Goal: Task Accomplishment & Management: Manage account settings

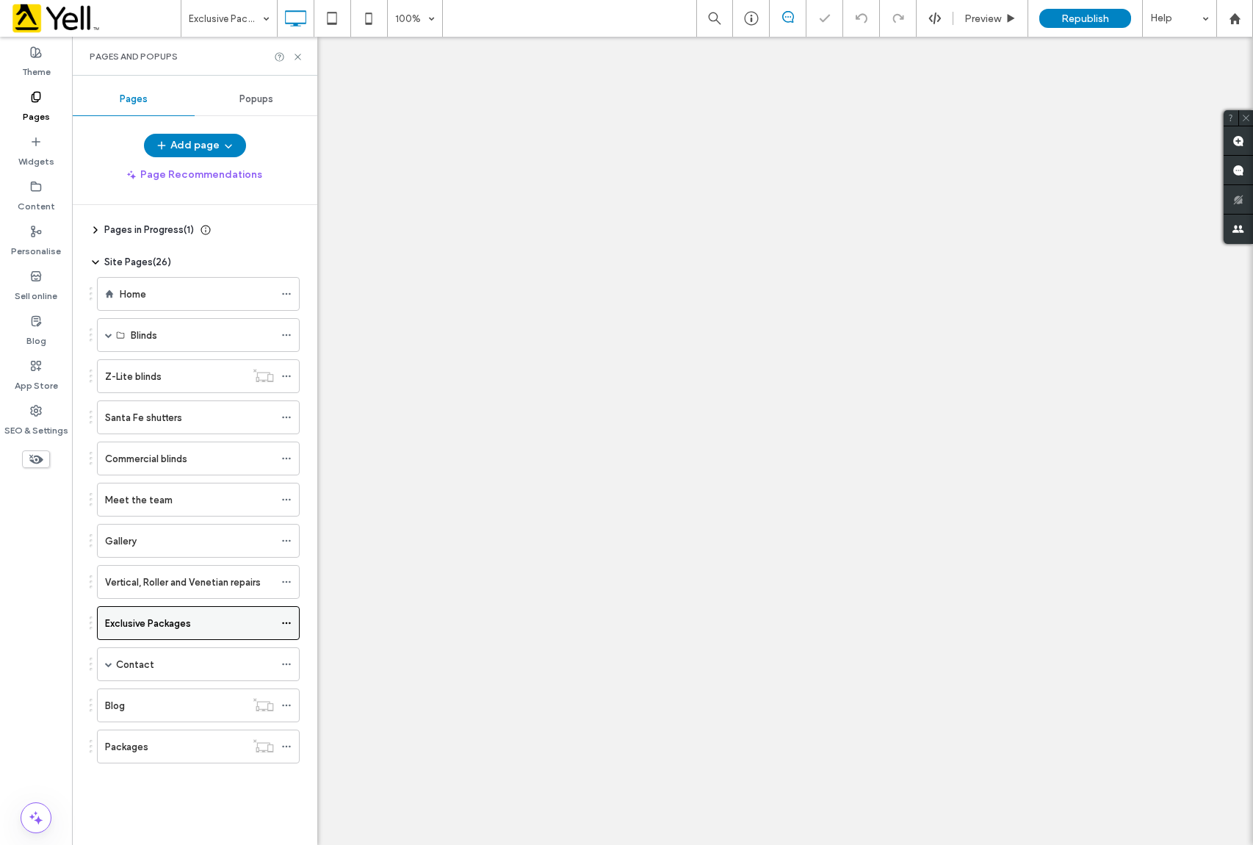
click at [286, 624] on use at bounding box center [286, 623] width 8 height 2
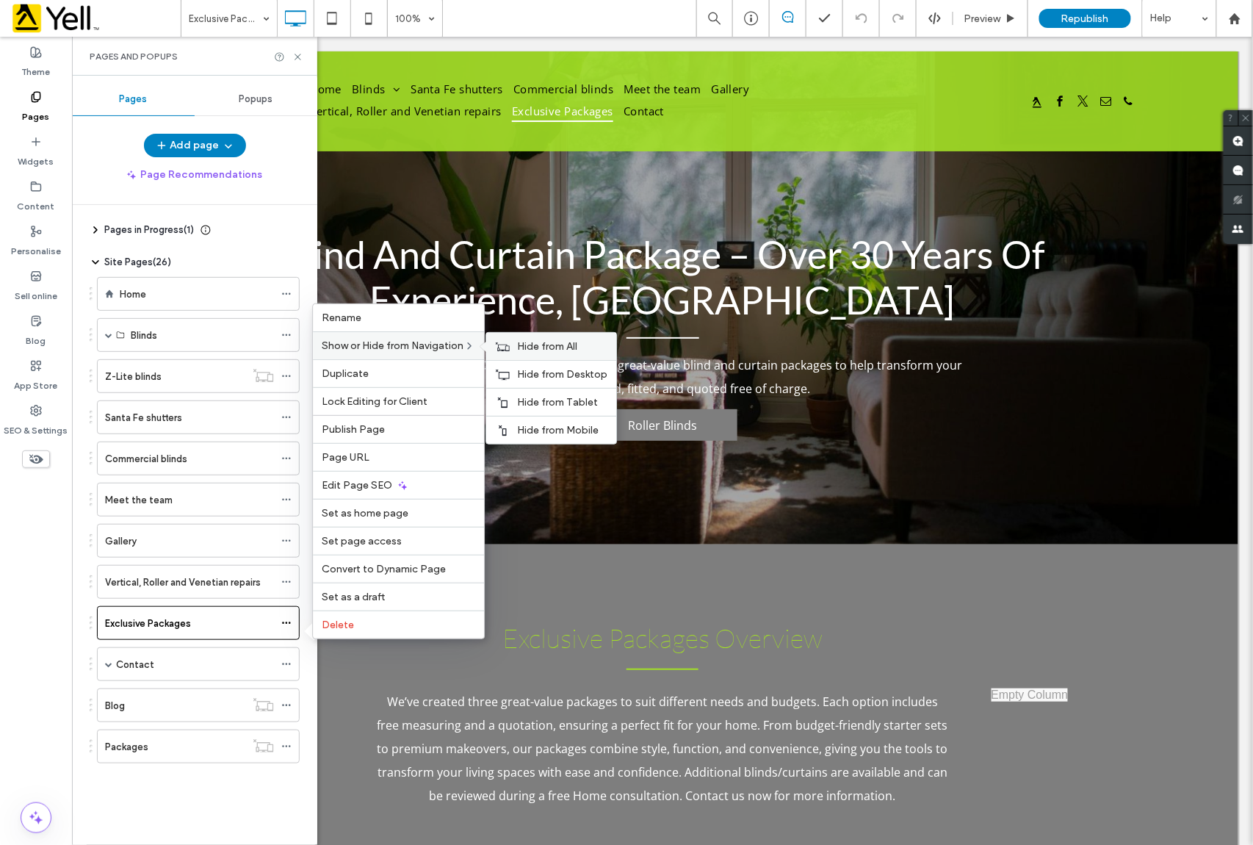
click at [559, 340] on span "Hide from All" at bounding box center [547, 346] width 60 height 12
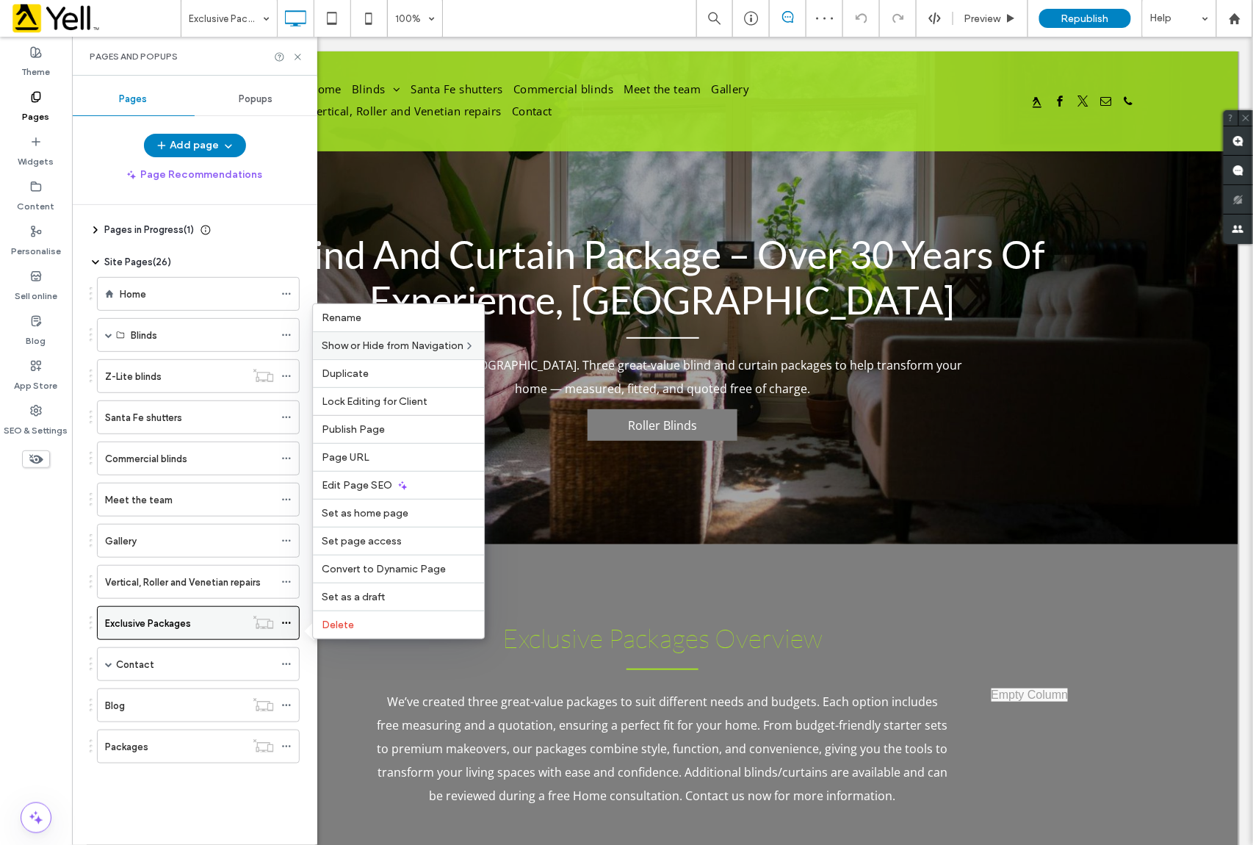
click at [283, 624] on icon at bounding box center [286, 623] width 10 height 10
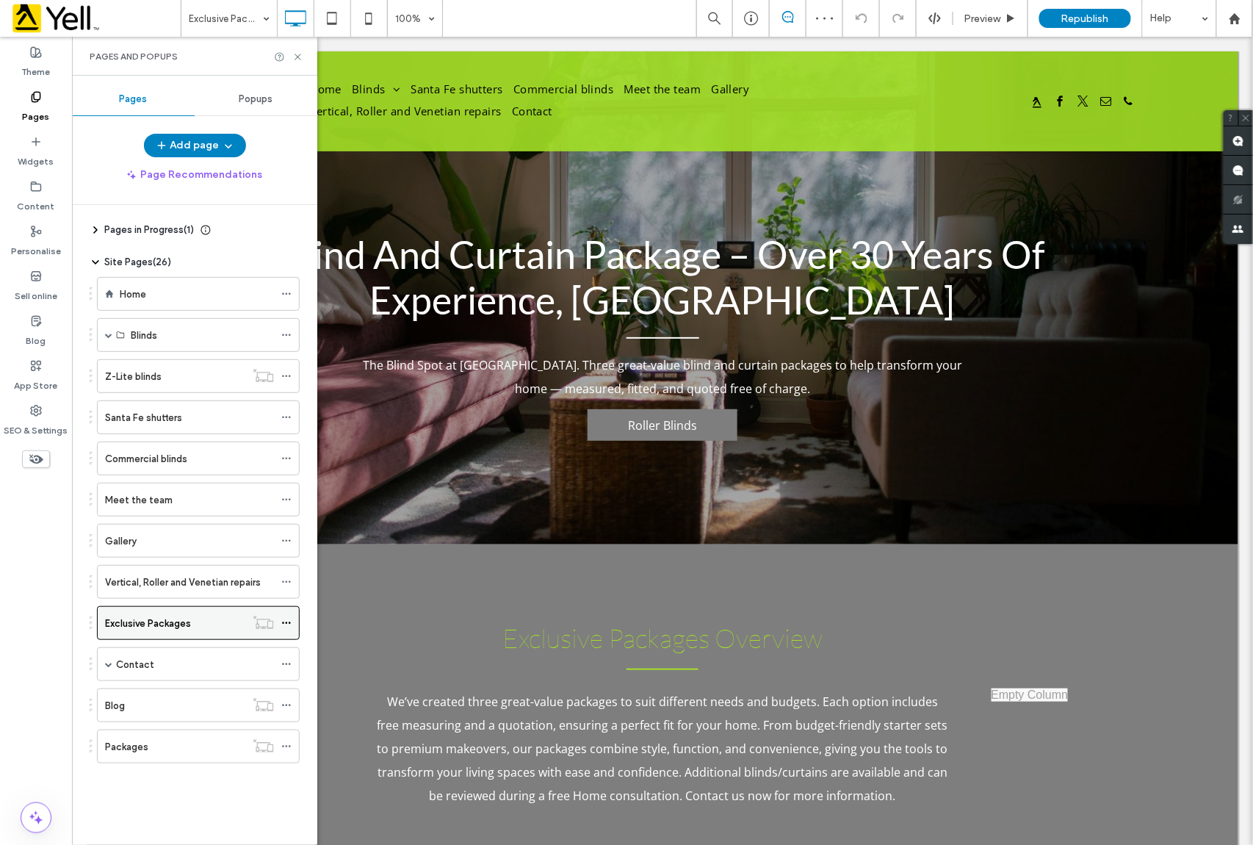
click at [289, 626] on icon at bounding box center [286, 623] width 10 height 10
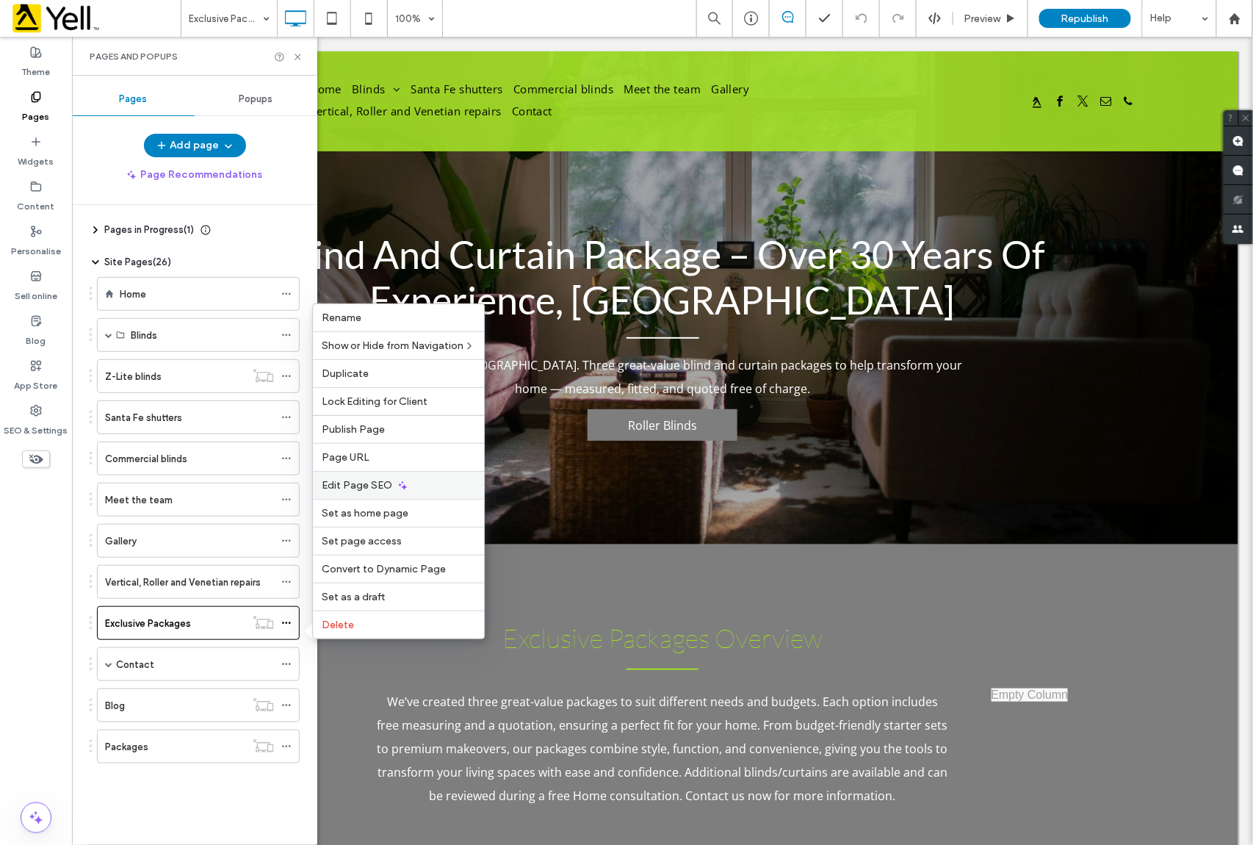
click at [361, 488] on span "Edit Page SEO" at bounding box center [357, 485] width 71 height 12
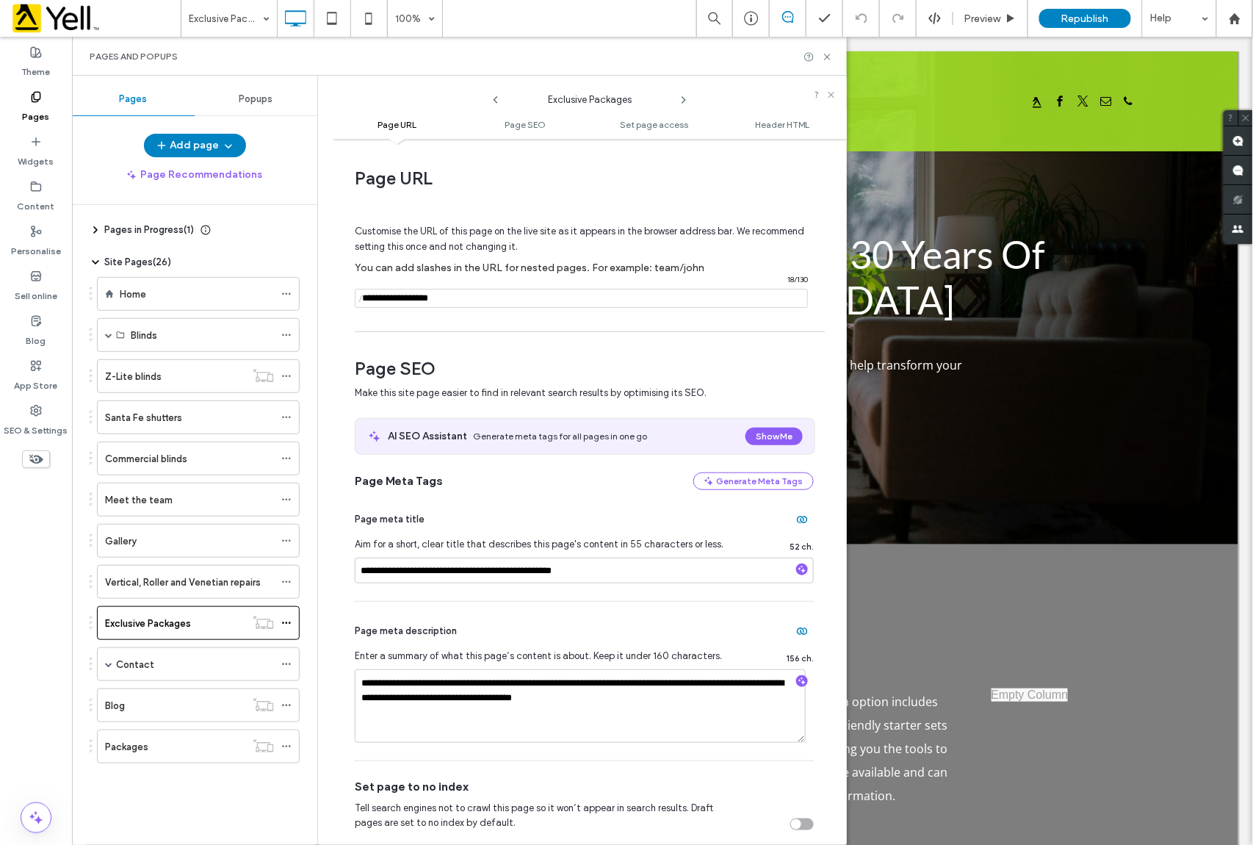
drag, startPoint x: 469, startPoint y: 304, endPoint x: 338, endPoint y: 297, distance: 130.9
click at [338, 297] on div "**********" at bounding box center [590, 491] width 514 height 691
click at [751, 12] on icon at bounding box center [751, 18] width 15 height 15
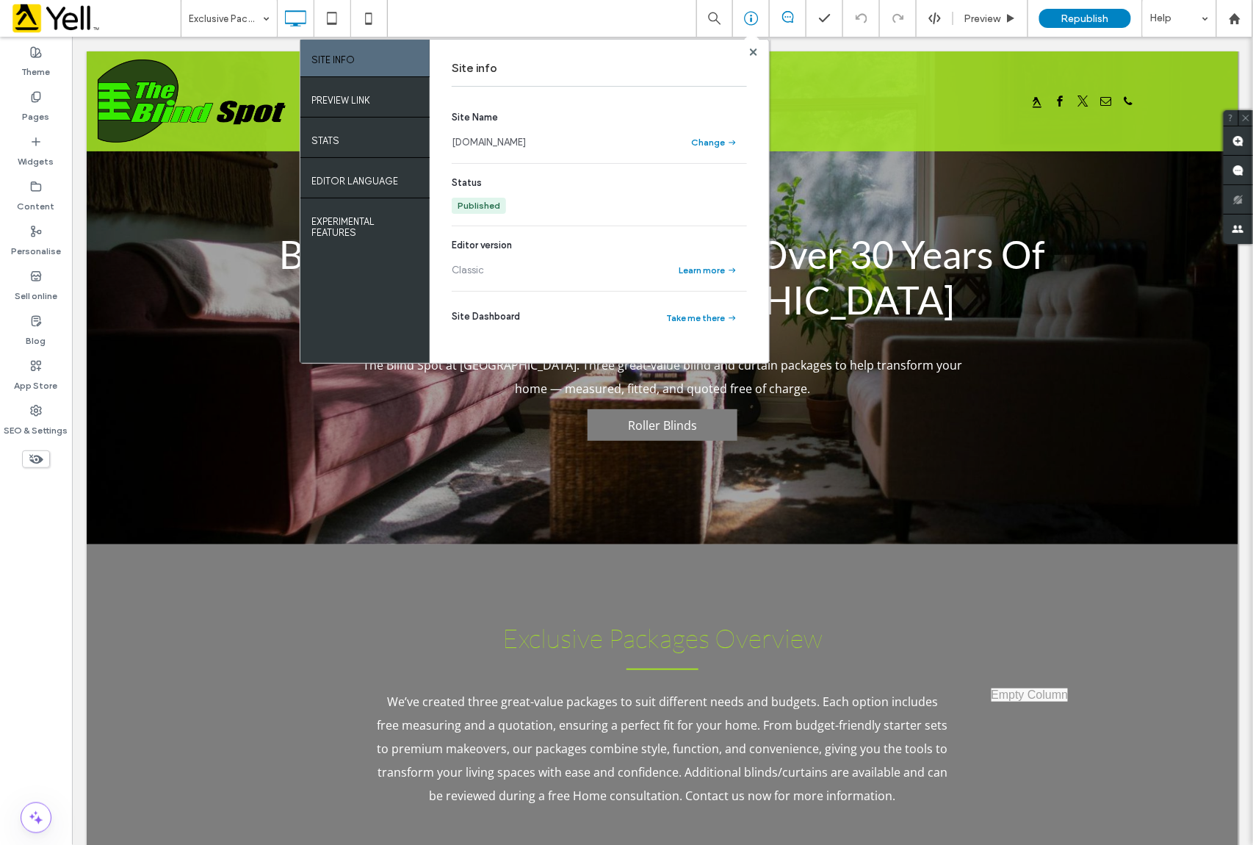
click at [526, 144] on link "[DOMAIN_NAME]" at bounding box center [489, 142] width 74 height 15
click at [1096, 19] on span "Republish" at bounding box center [1085, 18] width 48 height 12
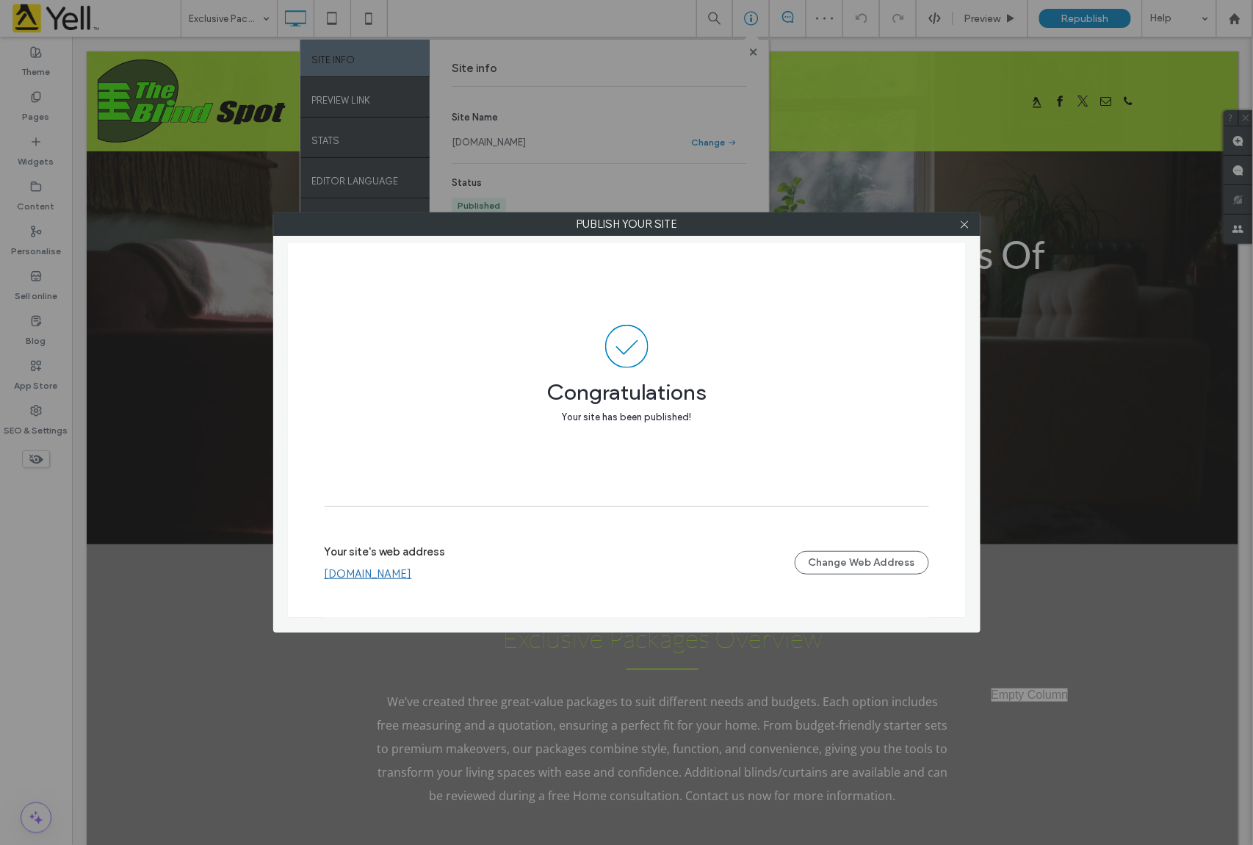
drag, startPoint x: 961, startPoint y: 230, endPoint x: 964, endPoint y: 209, distance: 20.7
click at [962, 230] on span at bounding box center [964, 224] width 11 height 22
